Goal: Check status: Check status

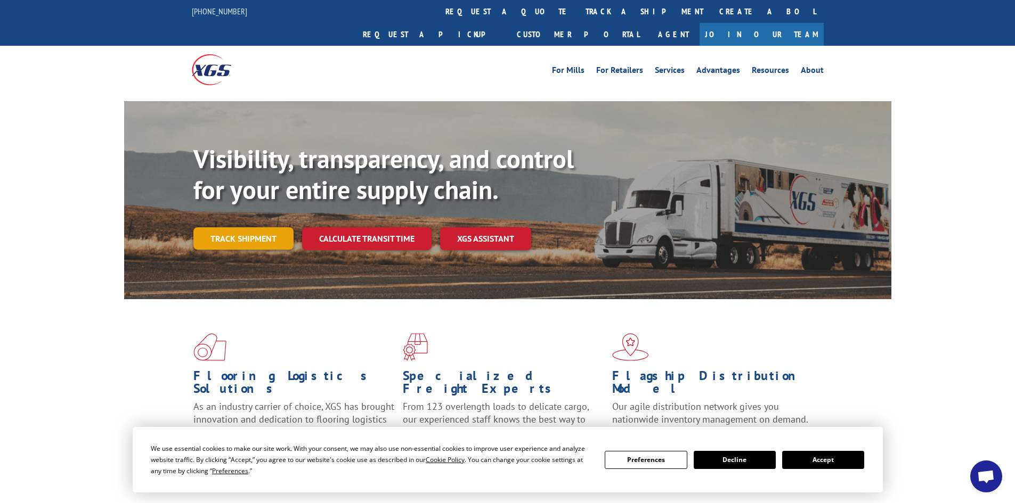
click at [248, 227] on link "Track shipment" at bounding box center [243, 238] width 100 height 22
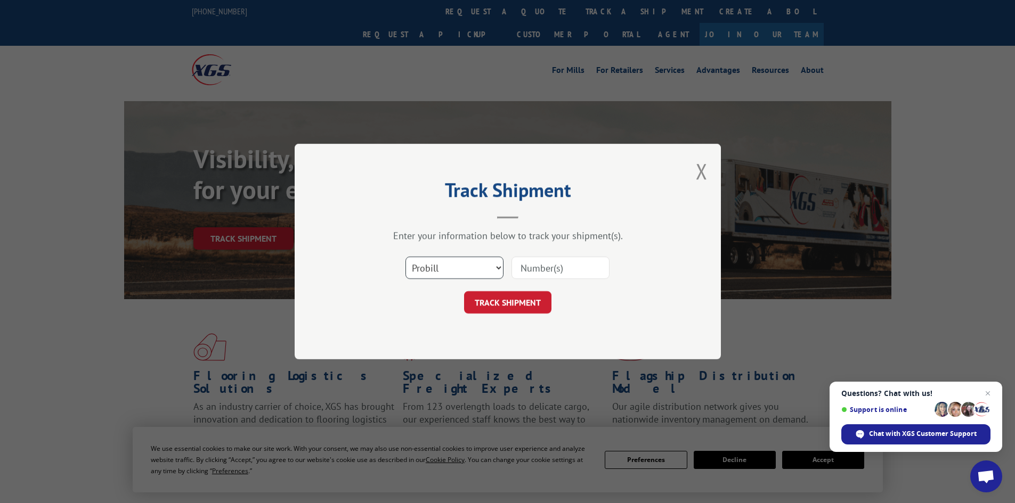
click at [447, 262] on select "Select category... Probill BOL PO" at bounding box center [454, 268] width 98 height 22
click at [530, 270] on input at bounding box center [560, 268] width 98 height 22
type input "5193990"
click at [464, 291] on button "TRACK SHIPMENT" at bounding box center [507, 302] width 87 height 22
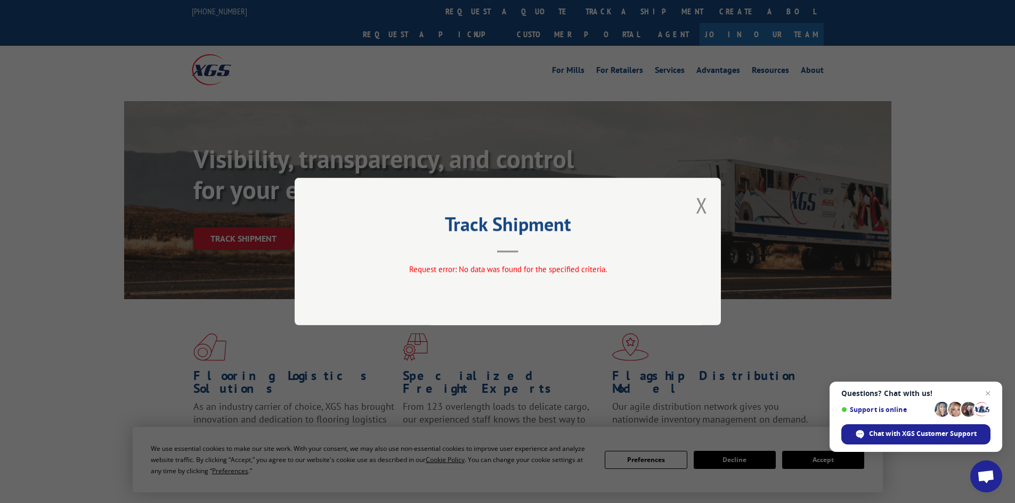
click at [510, 272] on span "Request error: No data was found for the specified criteria." at bounding box center [508, 269] width 198 height 10
click at [703, 204] on button "Close modal" at bounding box center [702, 205] width 12 height 28
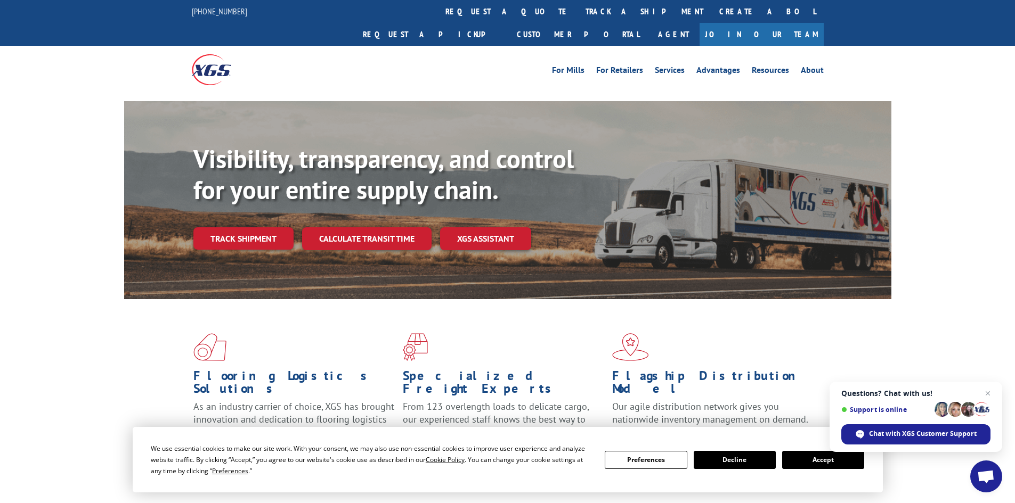
click at [235, 227] on link "Track shipment" at bounding box center [243, 238] width 100 height 22
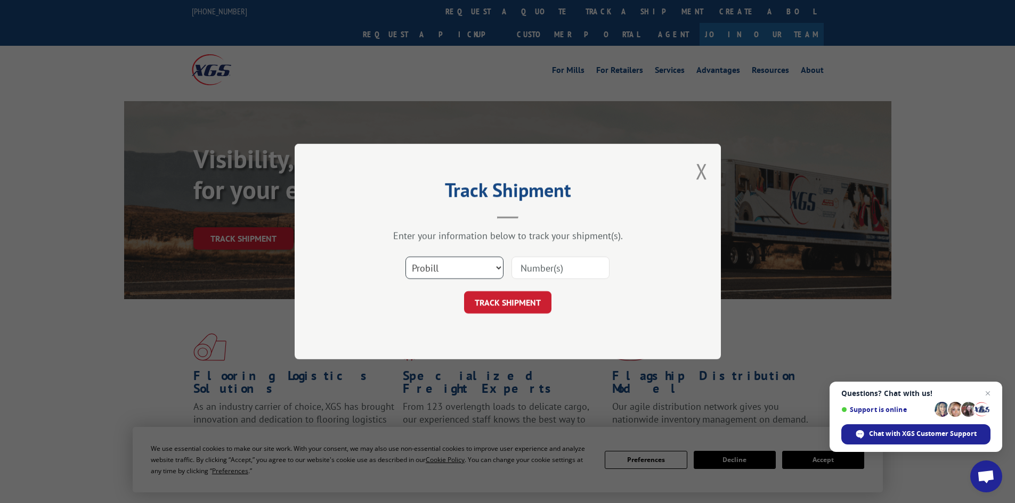
click at [434, 273] on select "Select category... Probill BOL PO" at bounding box center [454, 268] width 98 height 22
select select "bol"
click at [405, 257] on select "Select category... Probill BOL PO" at bounding box center [454, 268] width 98 height 22
click at [542, 270] on input at bounding box center [560, 268] width 98 height 22
click at [556, 267] on input "61939" at bounding box center [560, 268] width 98 height 22
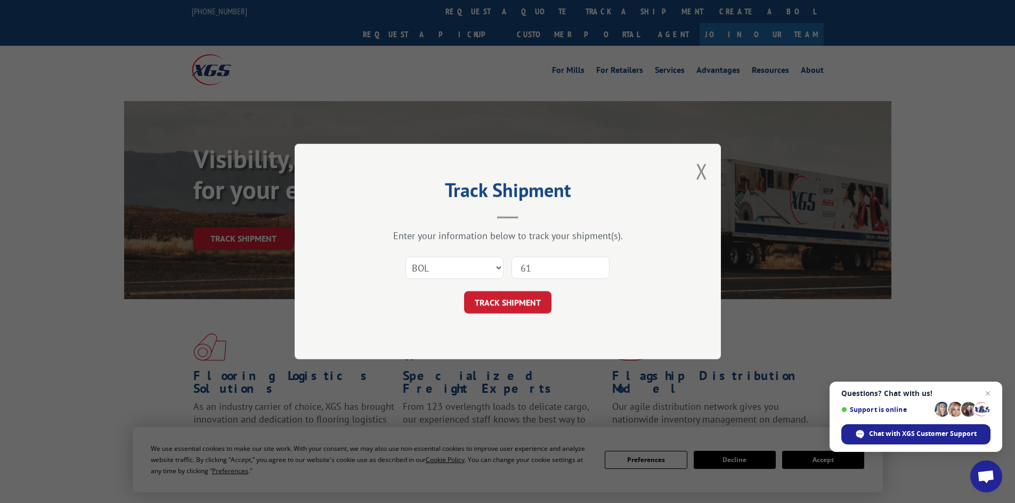
type input "6"
type input "5193990"
click at [464, 291] on button "TRACK SHIPMENT" at bounding box center [507, 302] width 87 height 22
